Goal: Task Accomplishment & Management: Use online tool/utility

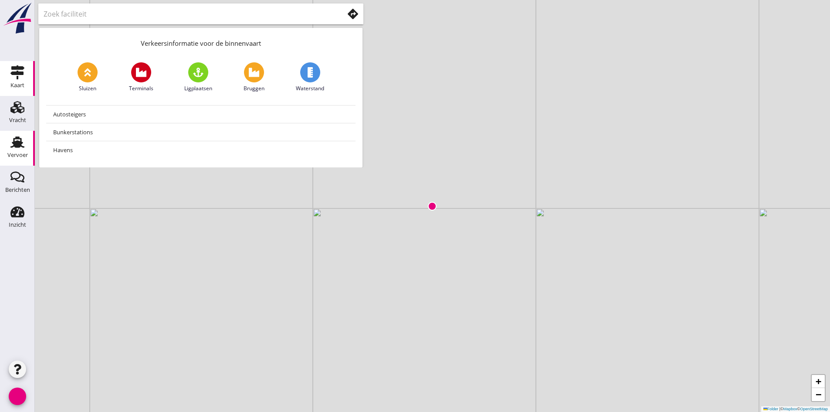
click at [17, 145] on use at bounding box center [17, 141] width 14 height 11
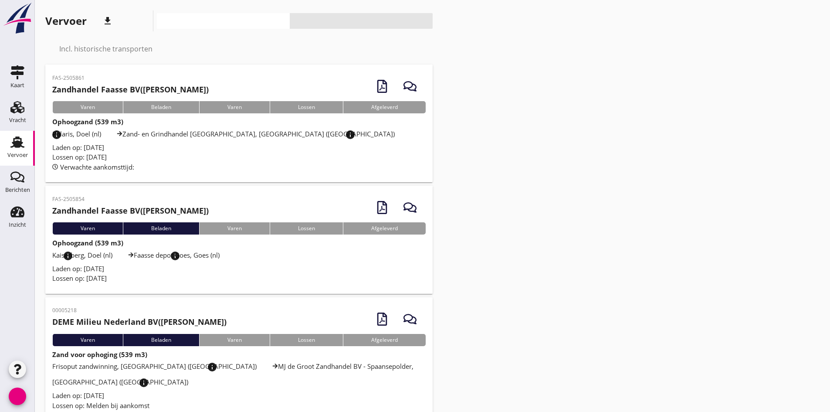
click at [95, 271] on font "Laden op: [DATE]" at bounding box center [78, 268] width 52 height 9
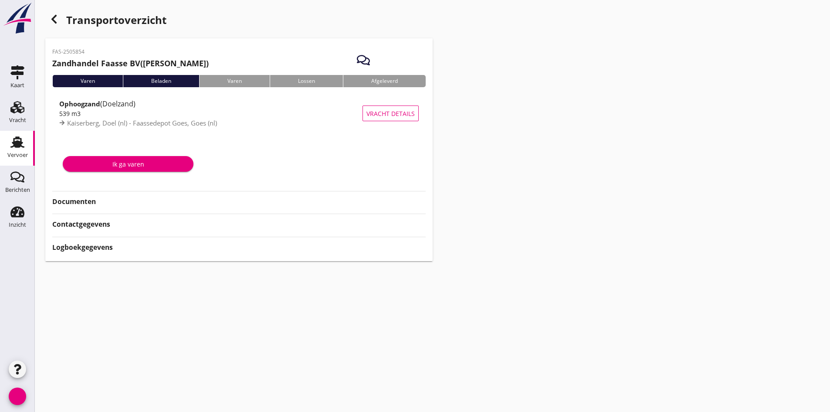
click at [111, 202] on strong "Documenten" at bounding box center [118, 202] width 133 height 10
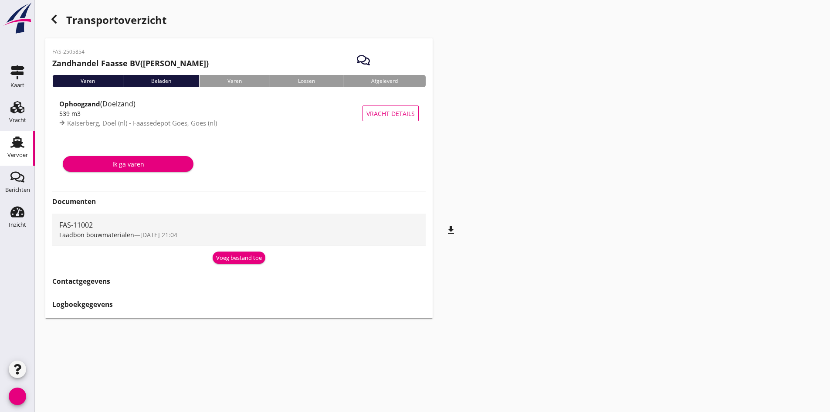
click at [253, 258] on font "Voeg bestand toe" at bounding box center [239, 258] width 46 height 8
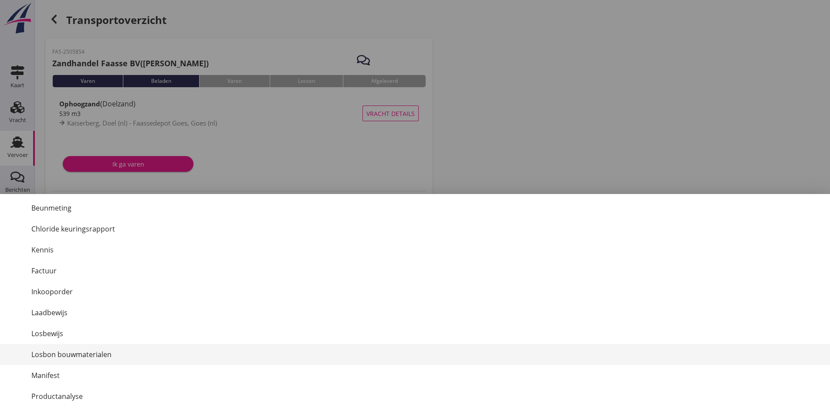
click at [76, 353] on font "Losbon bouwmaterialen" at bounding box center [71, 355] width 80 height 10
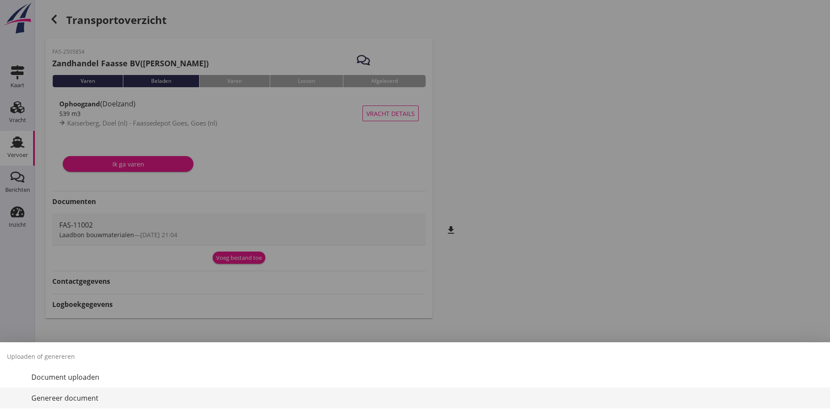
click at [55, 393] on div "Genereer document" at bounding box center [427, 398] width 792 height 10
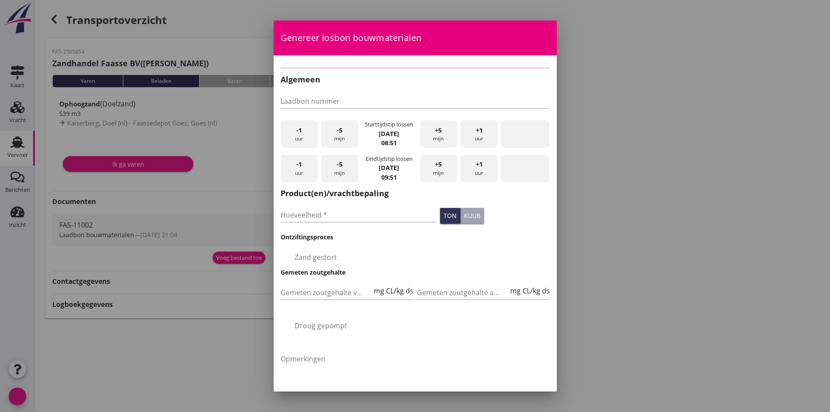
type input "FAS-11002"
checkbox input "true"
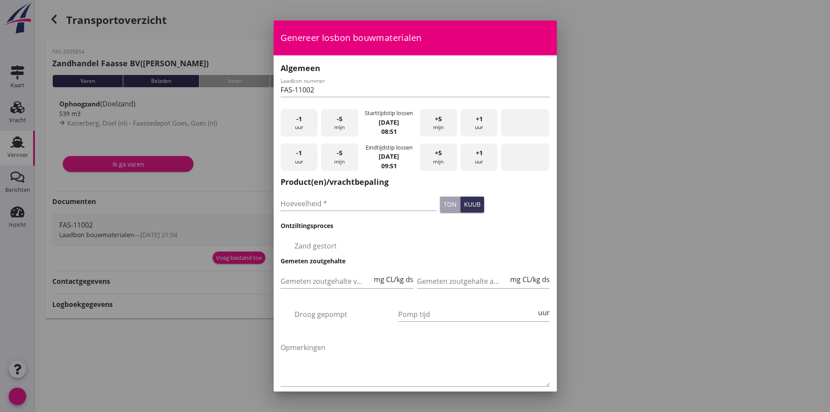
click at [297, 122] on font "-1" at bounding box center [299, 119] width 6 height 8
click at [363, 202] on input "Hoeveelheid *" at bounding box center [359, 204] width 157 height 14
type input "525"
click at [392, 242] on font "selectievakje_omtrek_leeg" at bounding box center [412, 246] width 262 height 10
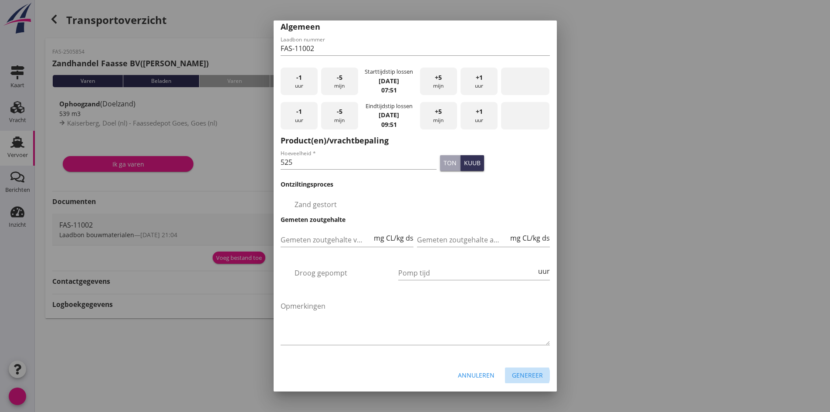
click at [521, 371] on font "Genereer" at bounding box center [527, 375] width 31 height 8
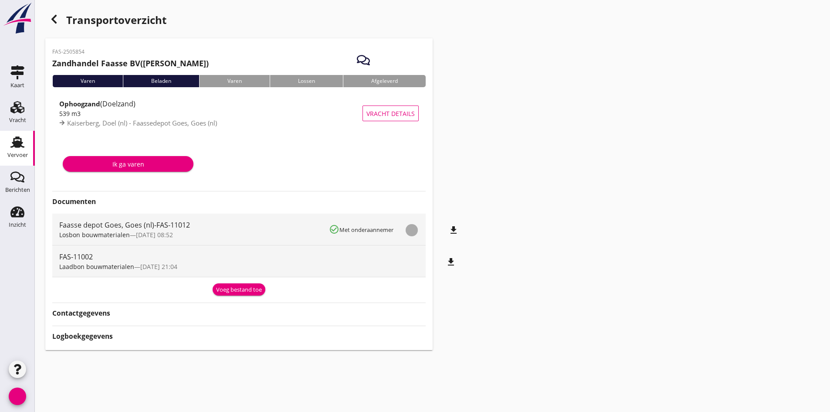
click at [456, 229] on font "bestand_download" at bounding box center [412, 230] width 94 height 10
